Goal: Transaction & Acquisition: Purchase product/service

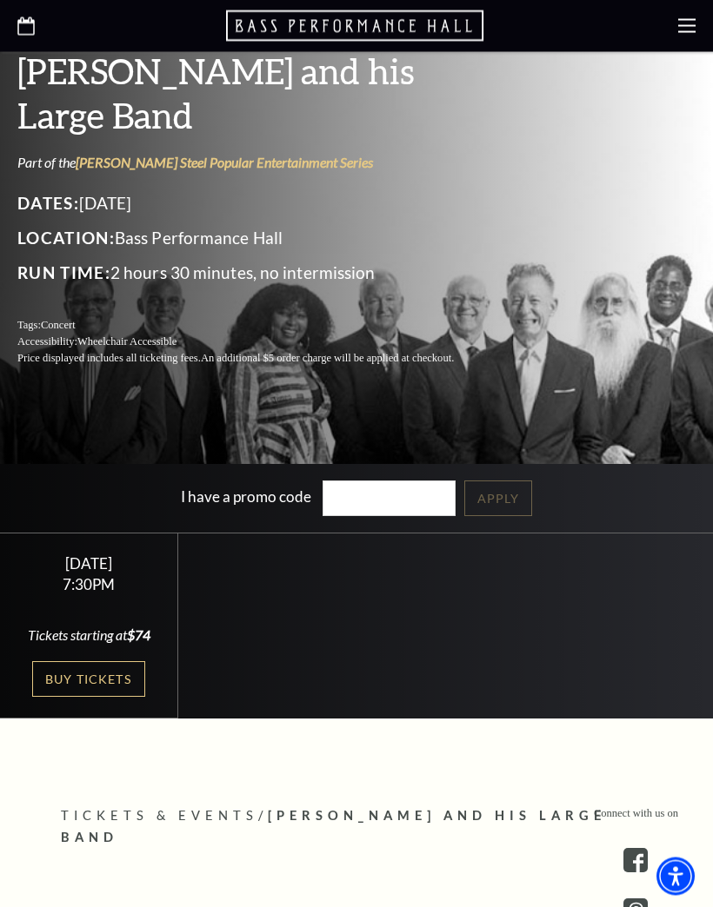
scroll to position [314, 0]
click at [94, 697] on link "Buy Tickets" at bounding box center [88, 679] width 113 height 36
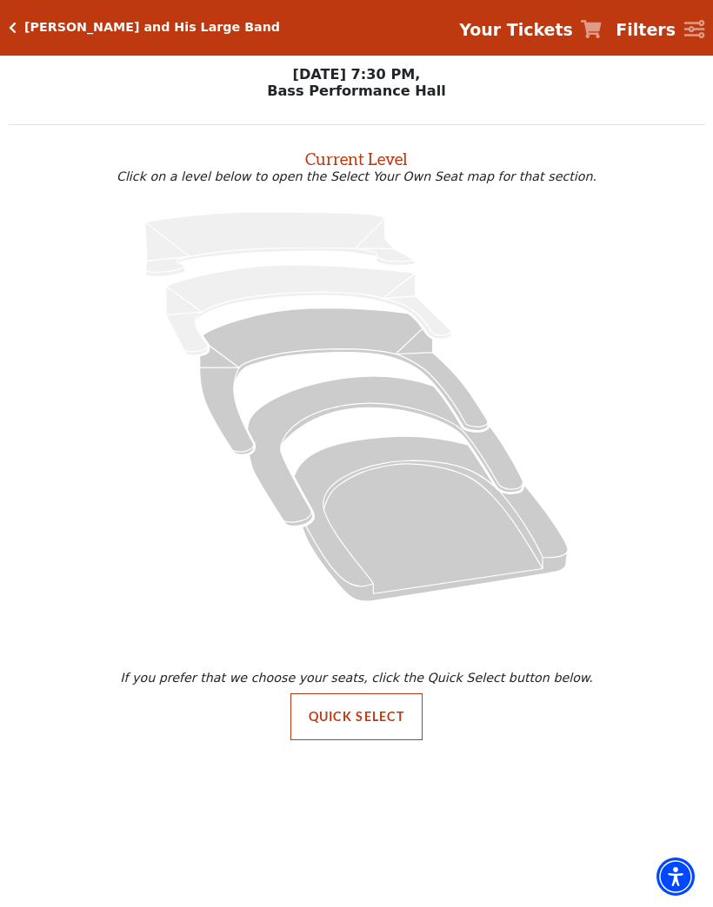
click at [339, 409] on icon "Box Tier - Seats Available: 26" at bounding box center [385, 451] width 275 height 150
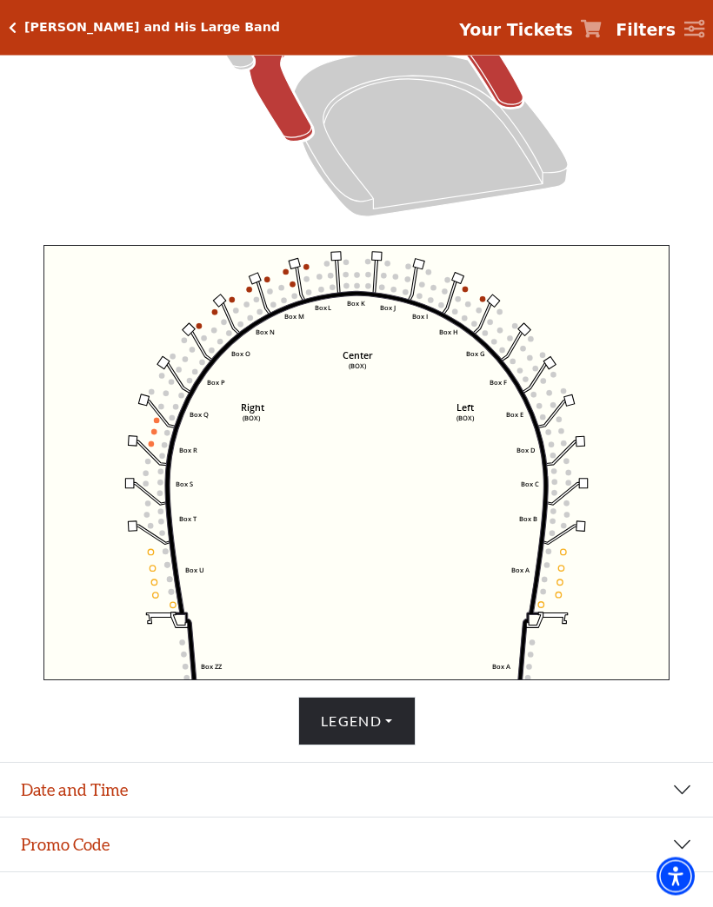
scroll to position [488, 0]
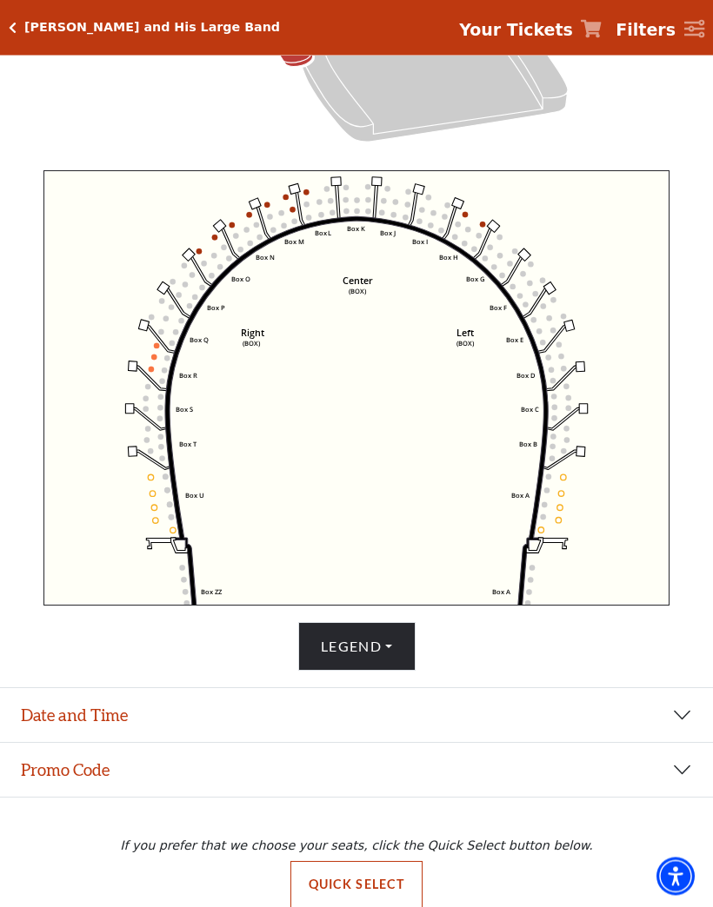
click at [341, 672] on button "Legend" at bounding box center [356, 647] width 117 height 49
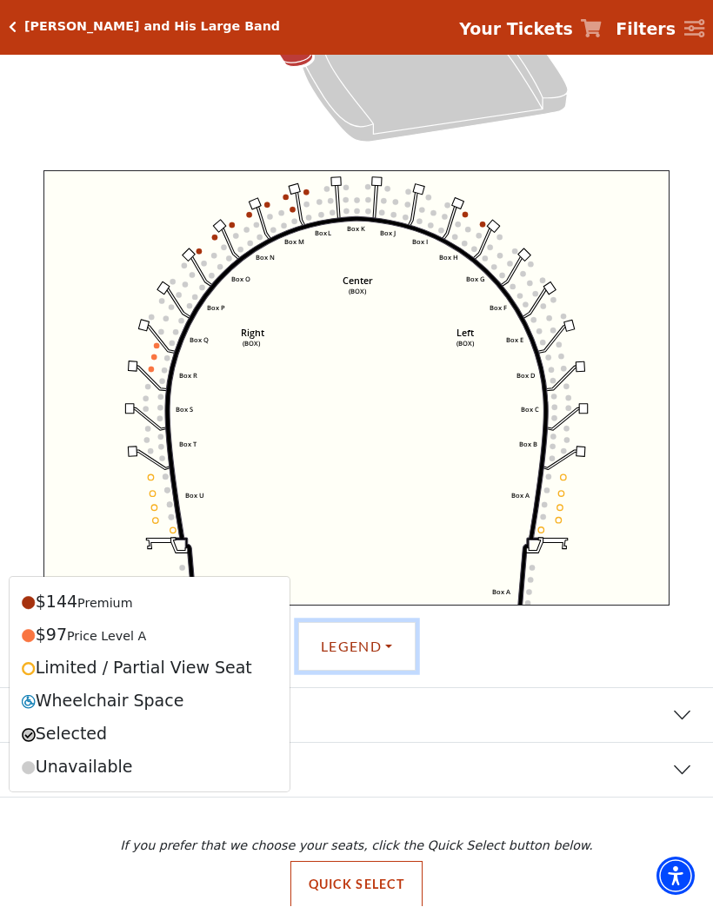
click at [306, 482] on icon "Left (BOX) Right (BOX) Center (BOX) Box ZZ Box U Box T Box S Box R Box Q Box P …" at bounding box center [356, 388] width 627 height 435
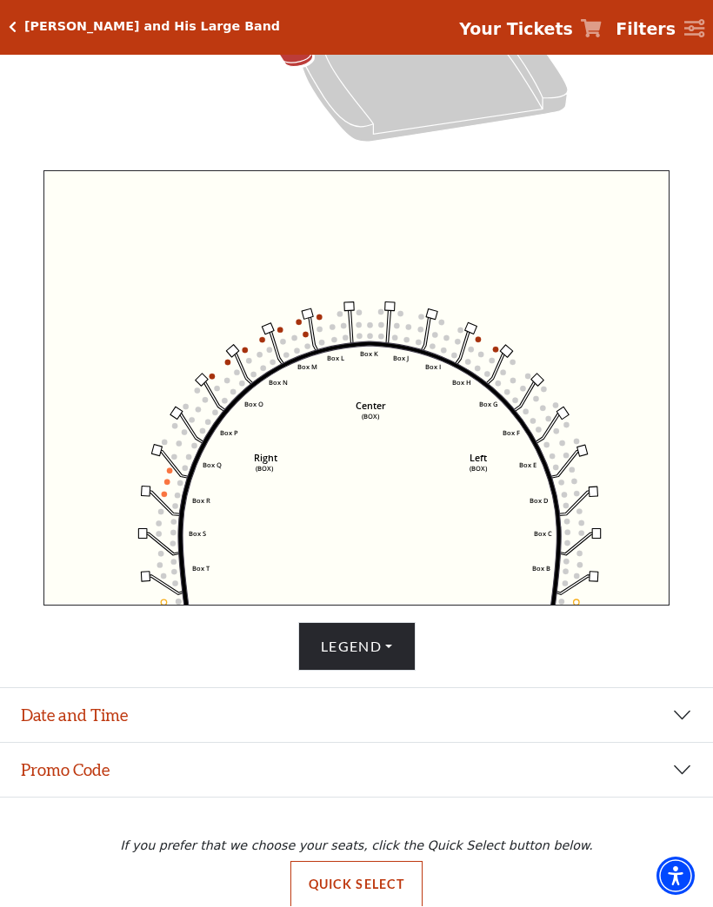
click at [10, 14] on div "Lyle Lovett and His Large Band Your Tickets Filters" at bounding box center [356, 28] width 713 height 56
click at [10, 23] on icon "Click here to go back to filters" at bounding box center [13, 28] width 8 height 12
